Goal: Transaction & Acquisition: Purchase product/service

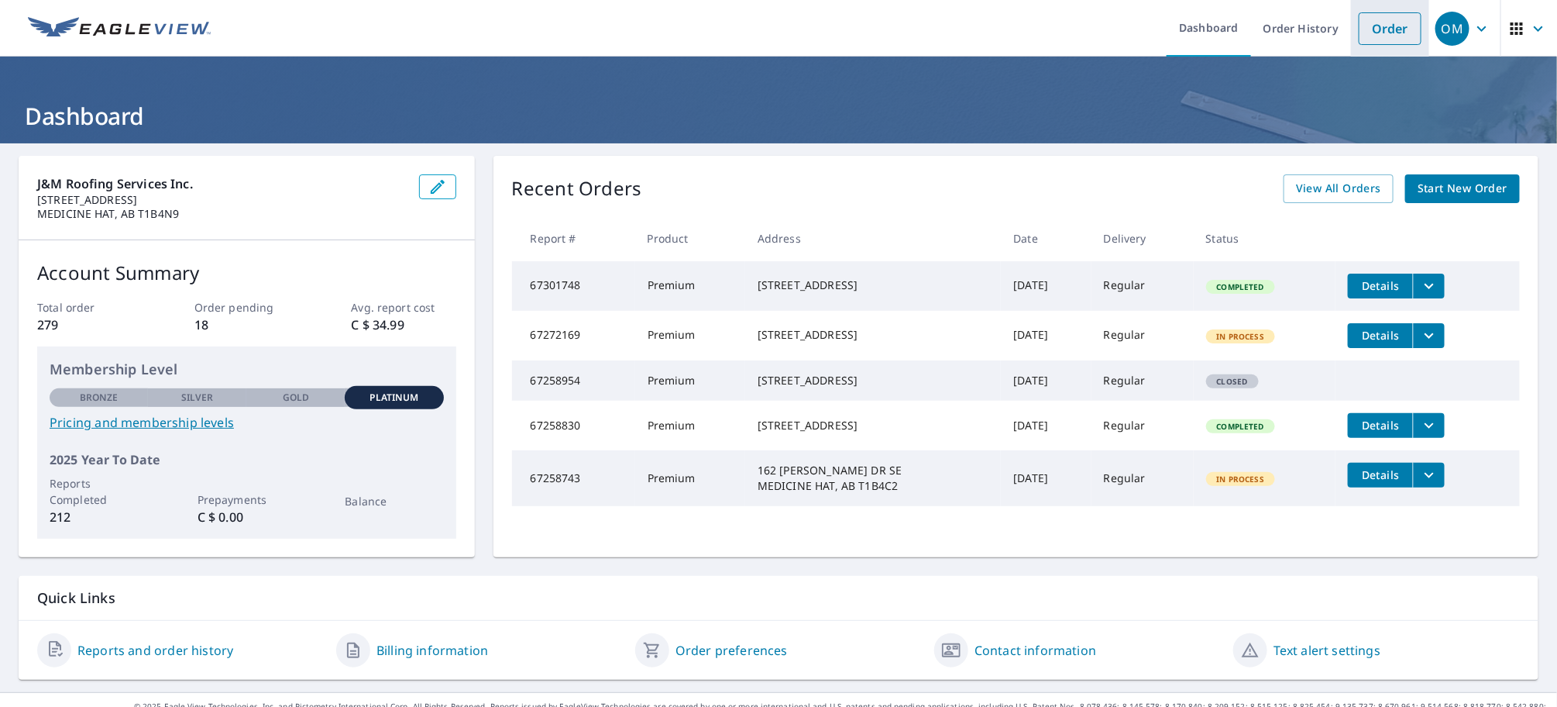
click at [1372, 33] on link "Order" at bounding box center [1390, 28] width 63 height 33
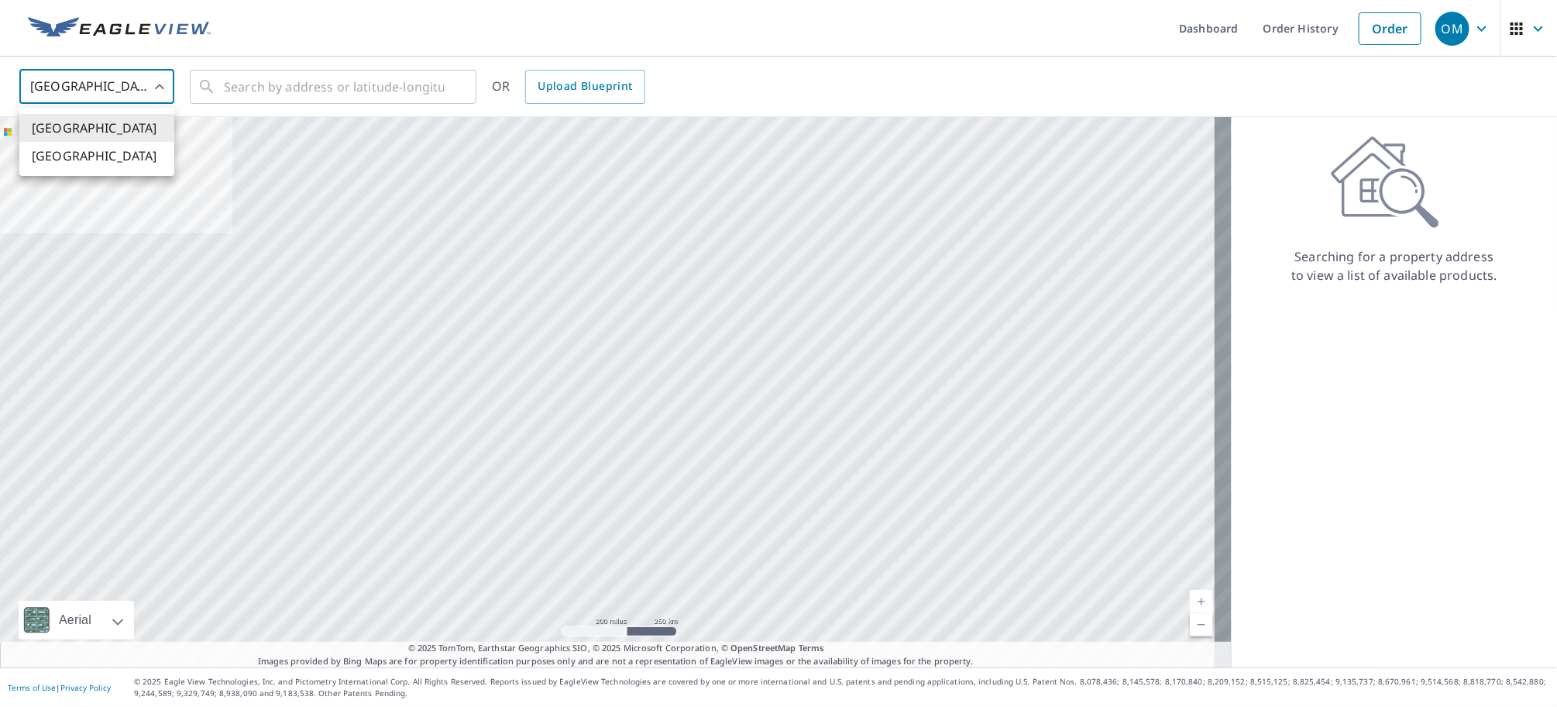
click at [163, 84] on body "OM OM Dashboard Order History Order OM United States US ​ ​ OR Upload Blueprint…" at bounding box center [778, 353] width 1557 height 707
click at [78, 164] on li "[GEOGRAPHIC_DATA]" at bounding box center [96, 156] width 155 height 28
type input "CA"
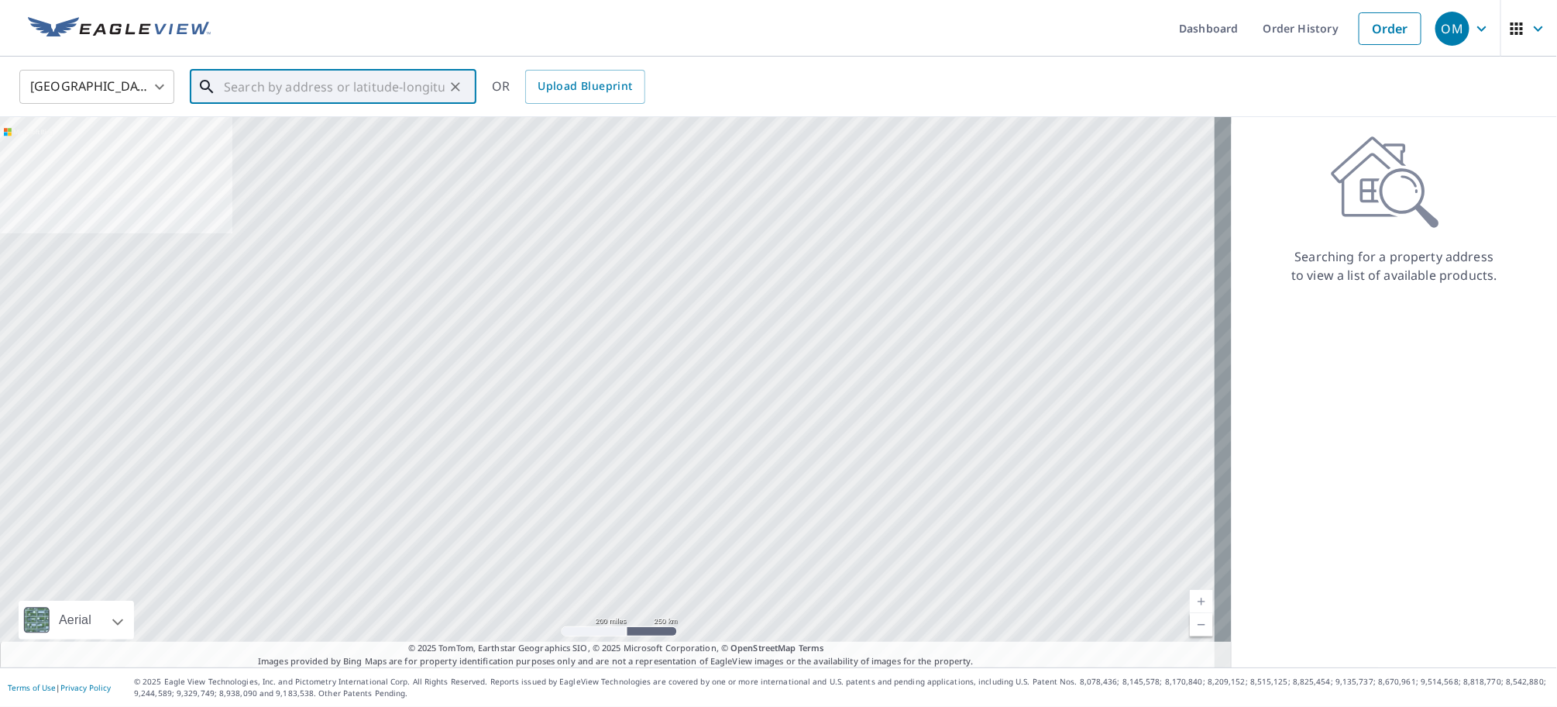
paste input "[STREET_ADDRESS][PERSON_NAME]"
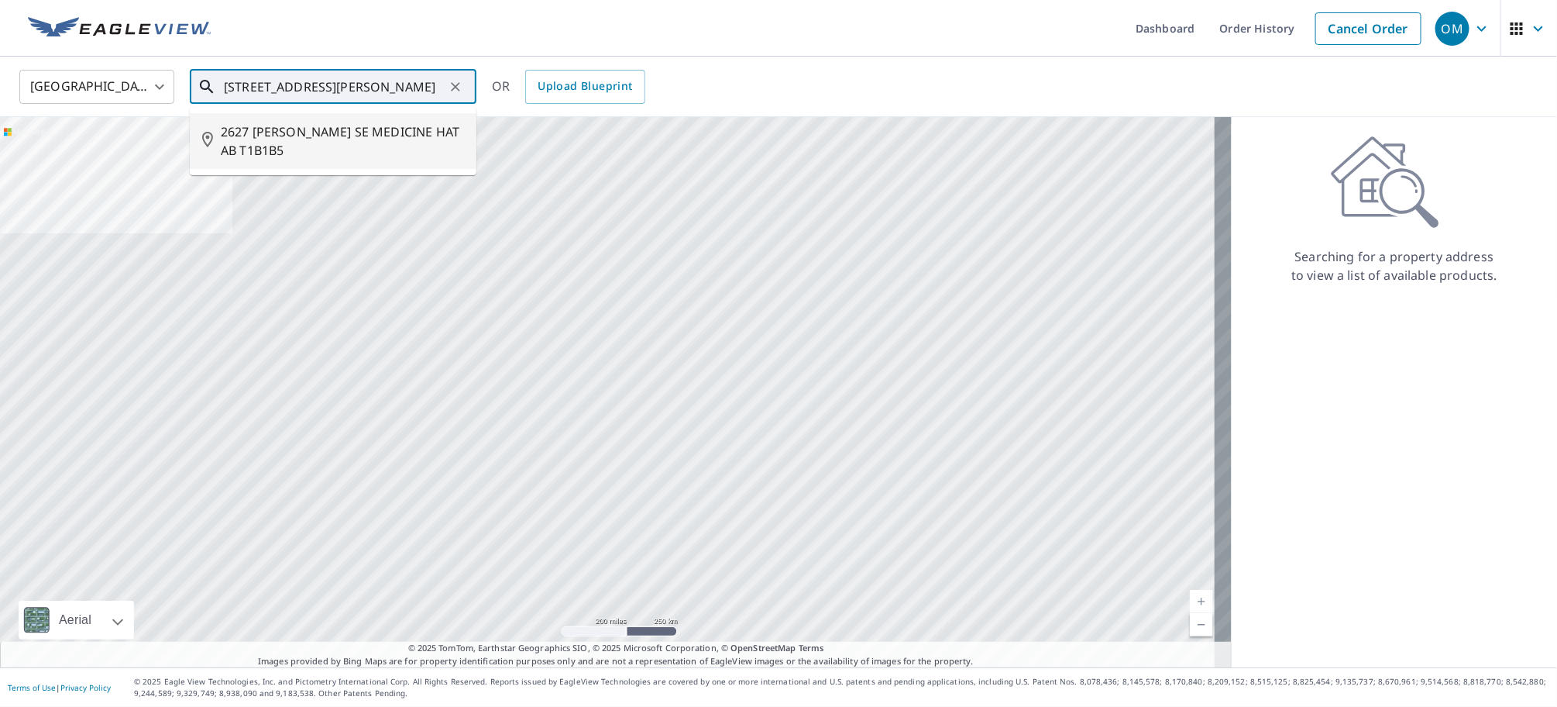
click at [385, 131] on span "2627 [PERSON_NAME] SE MEDICINE HAT AB T1B1B5" at bounding box center [342, 140] width 243 height 37
type input "2627 [PERSON_NAME] SE MEDICINE HAT AB T1B1B5"
